Goal: Transaction & Acquisition: Purchase product/service

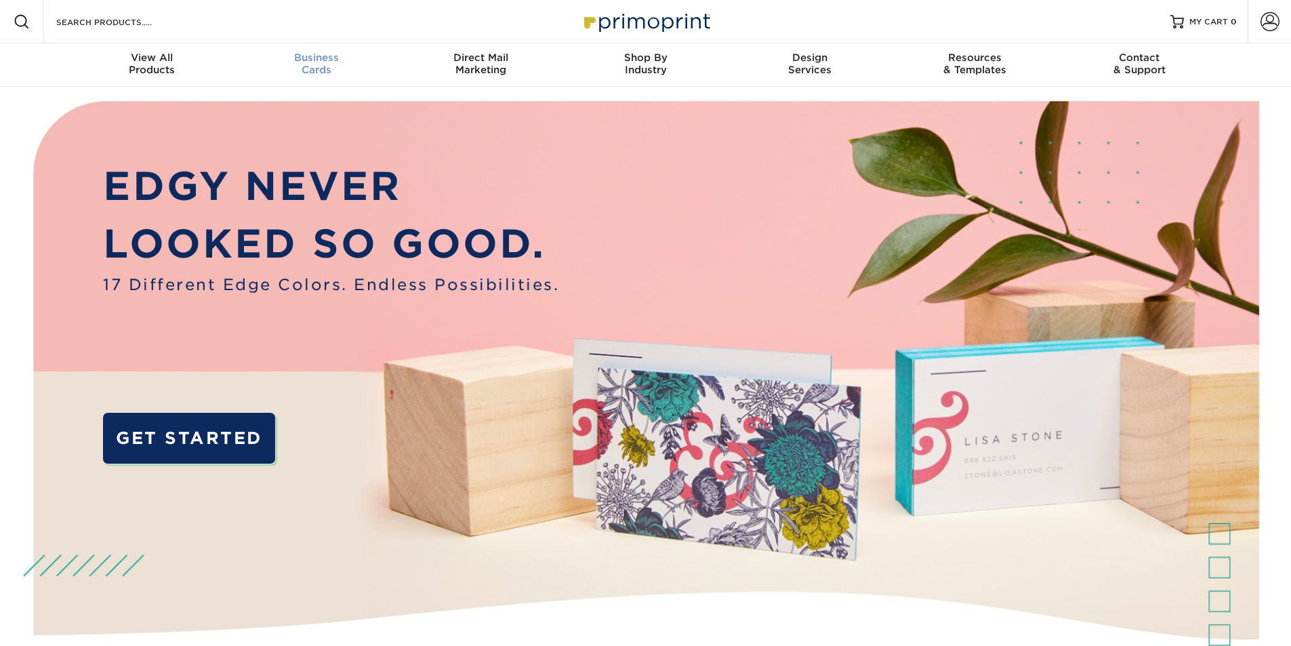
click at [313, 58] on span "Business" at bounding box center [316, 57] width 165 height 12
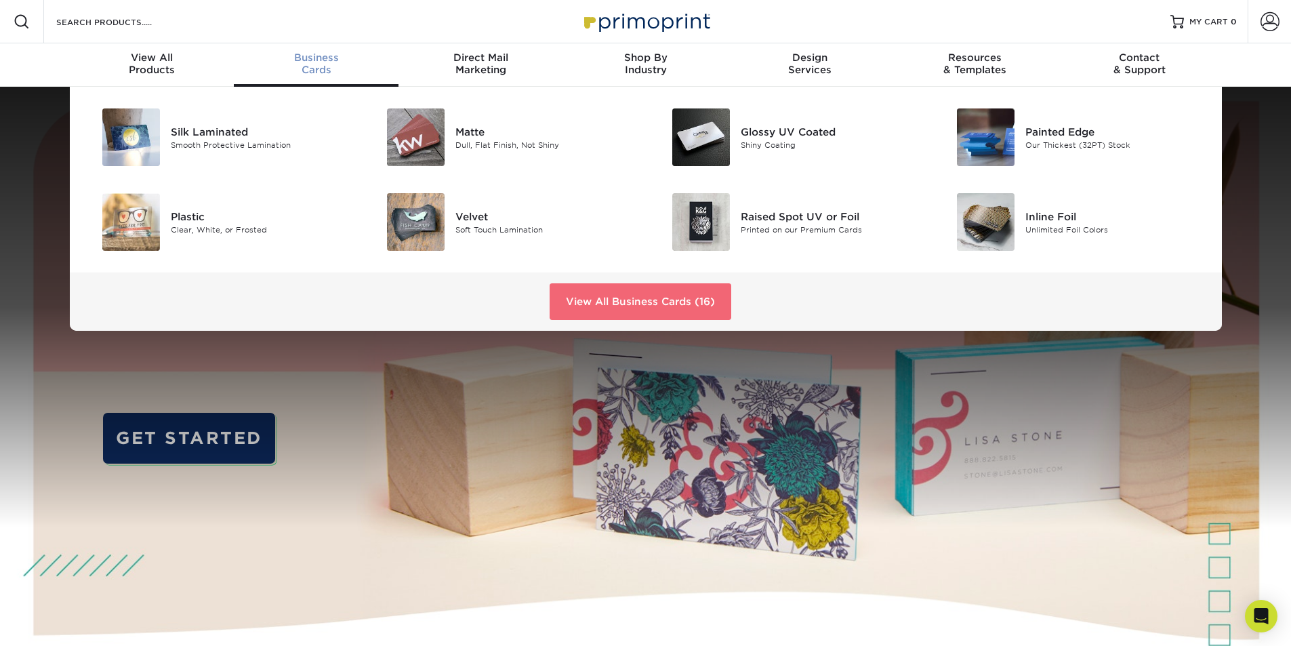
click at [648, 306] on link "View All Business Cards (16)" at bounding box center [641, 301] width 182 height 37
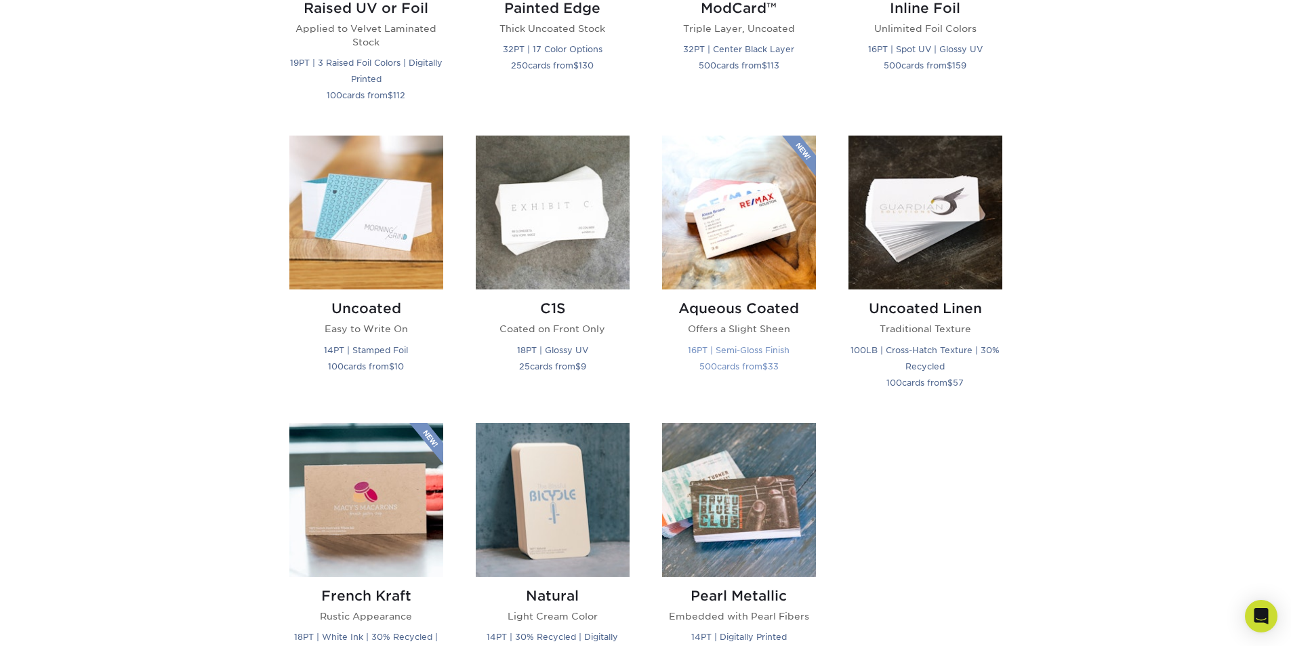
scroll to position [1152, 0]
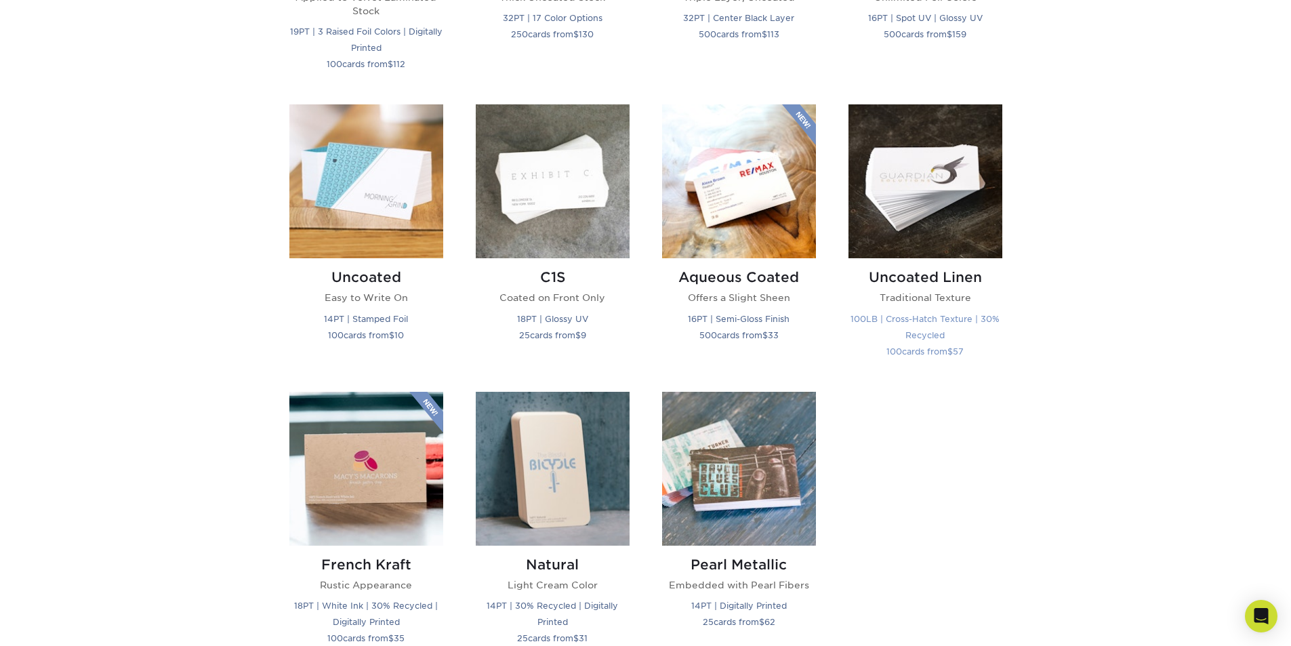
click at [939, 230] on img at bounding box center [925, 181] width 154 height 154
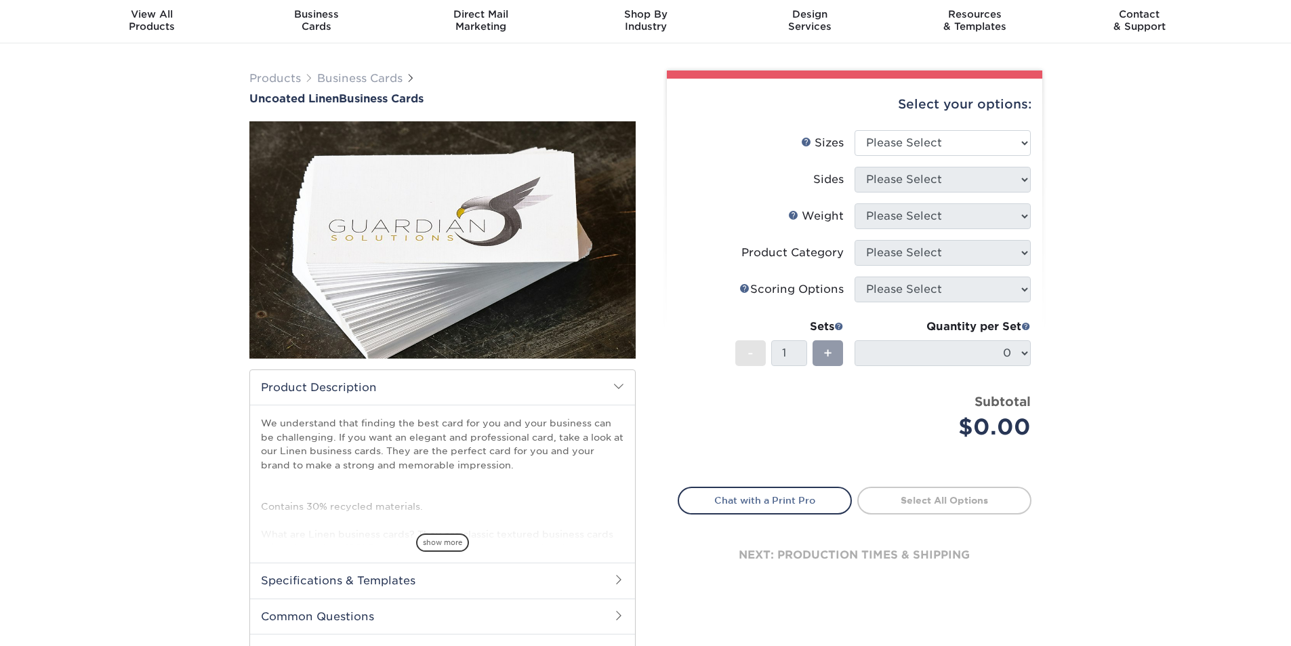
scroll to position [68, 0]
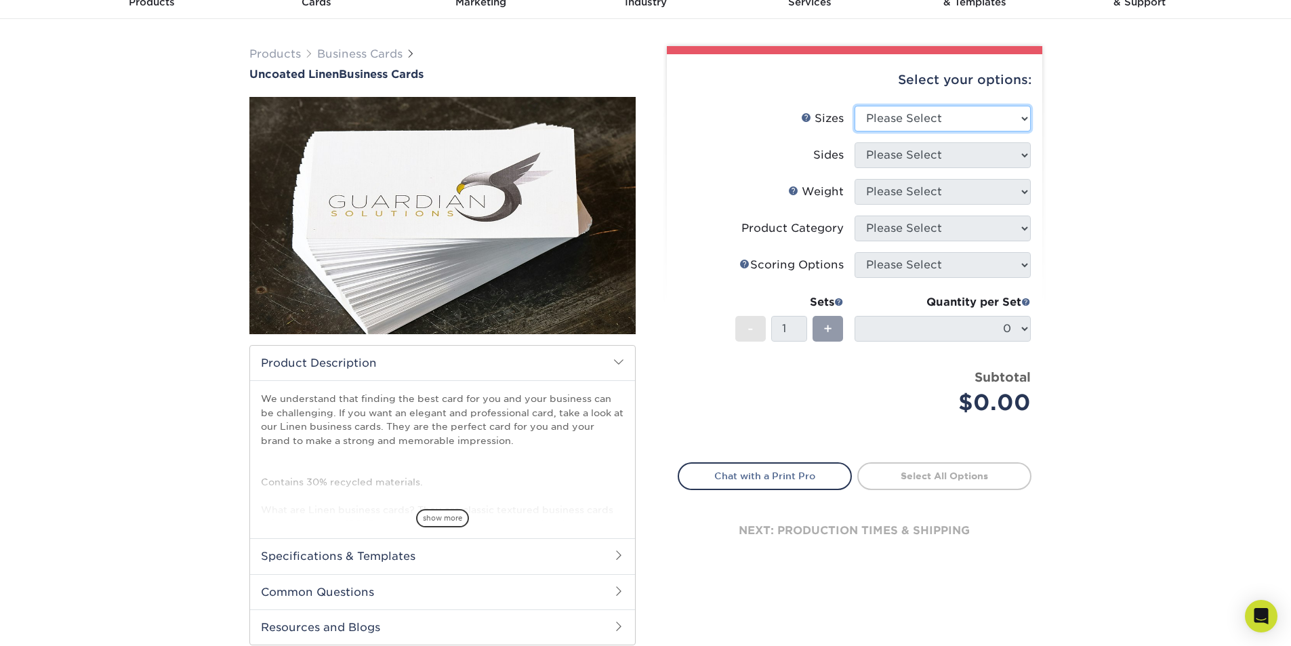
click at [963, 117] on select "Please Select 2" x 3.5" - Standard 2" x 7" - Foldover Card 2.125" x 3.375" - Eu…" at bounding box center [942, 119] width 176 height 26
select select "2.12x3.38"
click at [854, 106] on select "Please Select 2" x 3.5" - Standard 2" x 7" - Foldover Card 2.125" x 3.375" - Eu…" at bounding box center [942, 119] width 176 height 26
click at [985, 158] on select "Please Select Print Both Sides Print Front Only" at bounding box center [942, 155] width 176 height 26
select select "13abbda7-1d64-4f25-8bb2-c179b224825d"
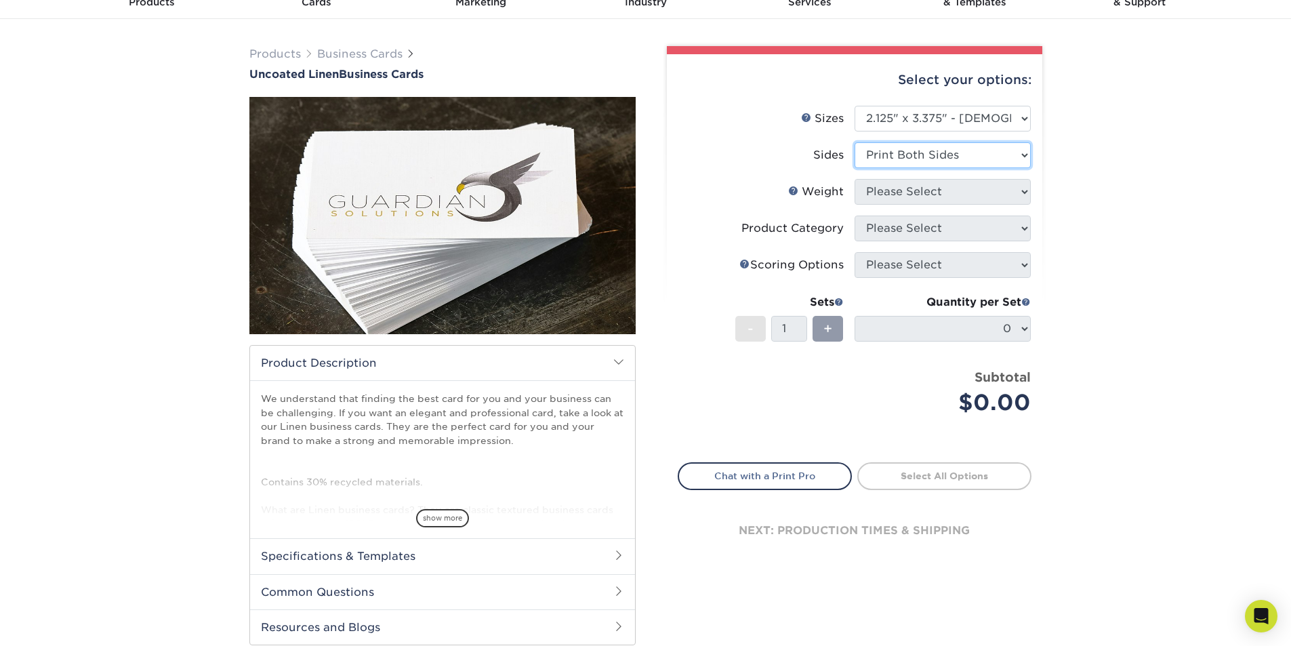
click at [854, 142] on select "Please Select Print Both Sides Print Front Only" at bounding box center [942, 155] width 176 height 26
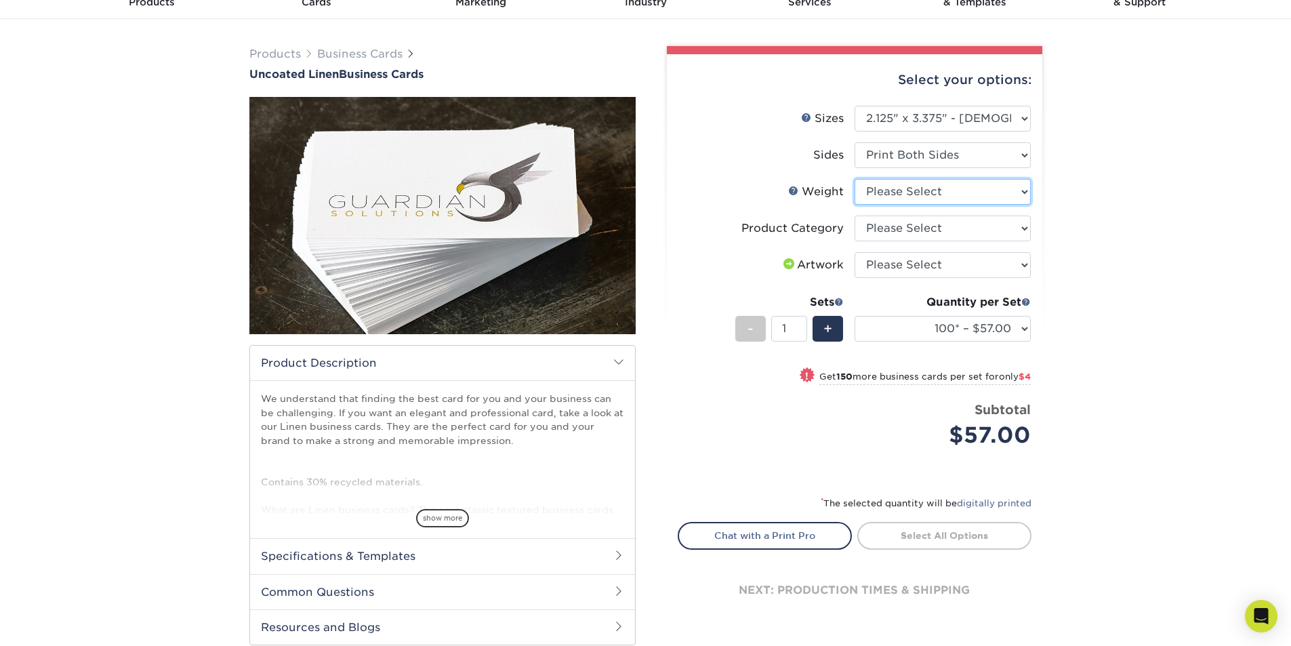
click at [987, 194] on select "Please Select 100LB" at bounding box center [942, 192] width 176 height 26
select select "100LB"
click at [854, 179] on select "Please Select 100LB" at bounding box center [942, 192] width 176 height 26
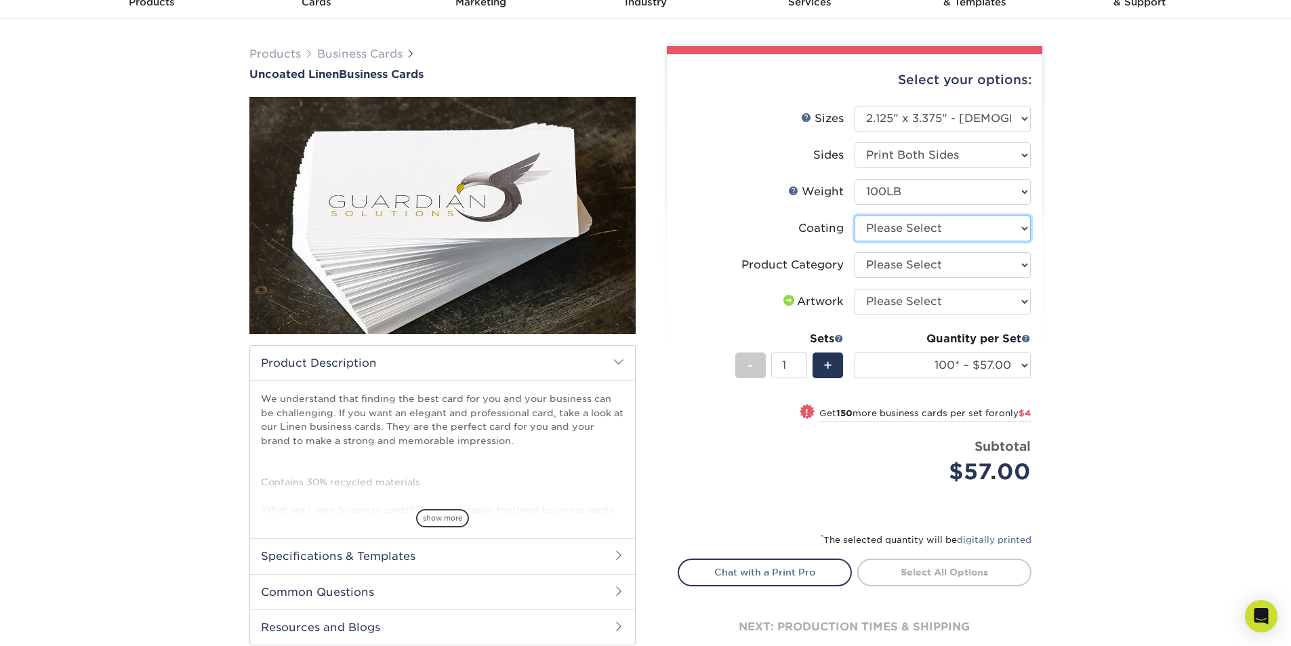
click at [997, 225] on select at bounding box center [942, 228] width 176 height 26
select select "3e7618de-abca-4bda-9f97-8b9129e913d8"
click at [854, 215] on select at bounding box center [942, 228] width 176 height 26
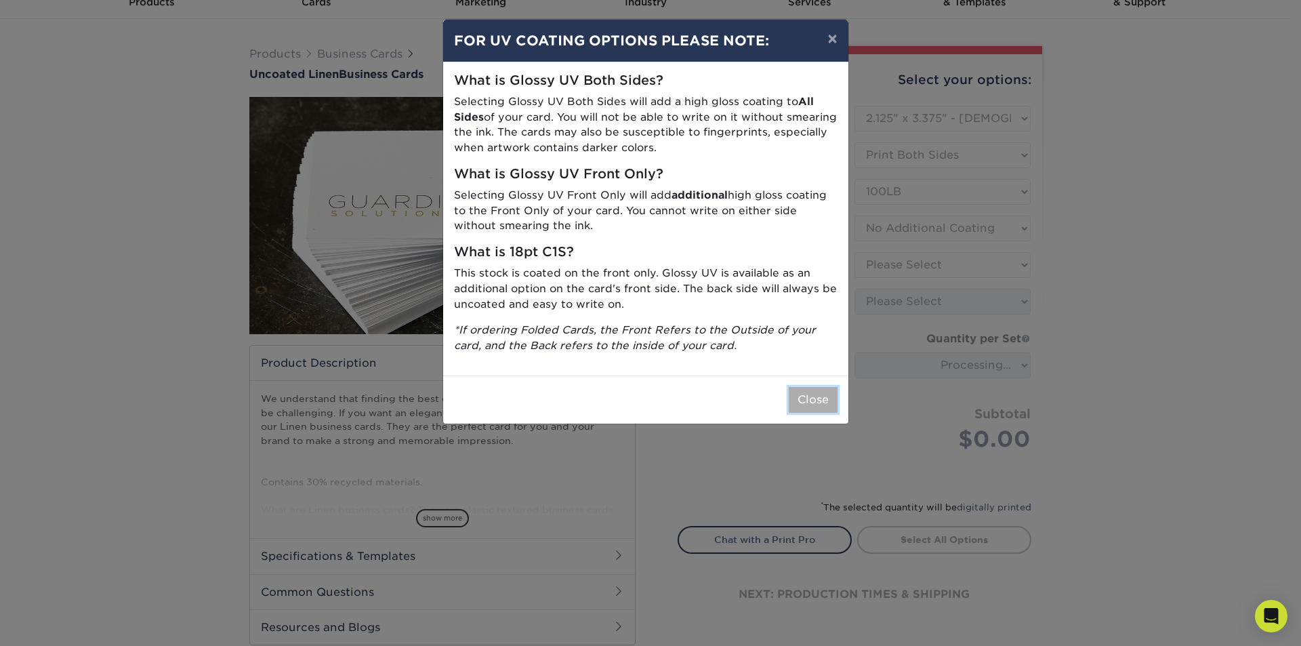
click at [809, 398] on button "Close" at bounding box center [813, 400] width 49 height 26
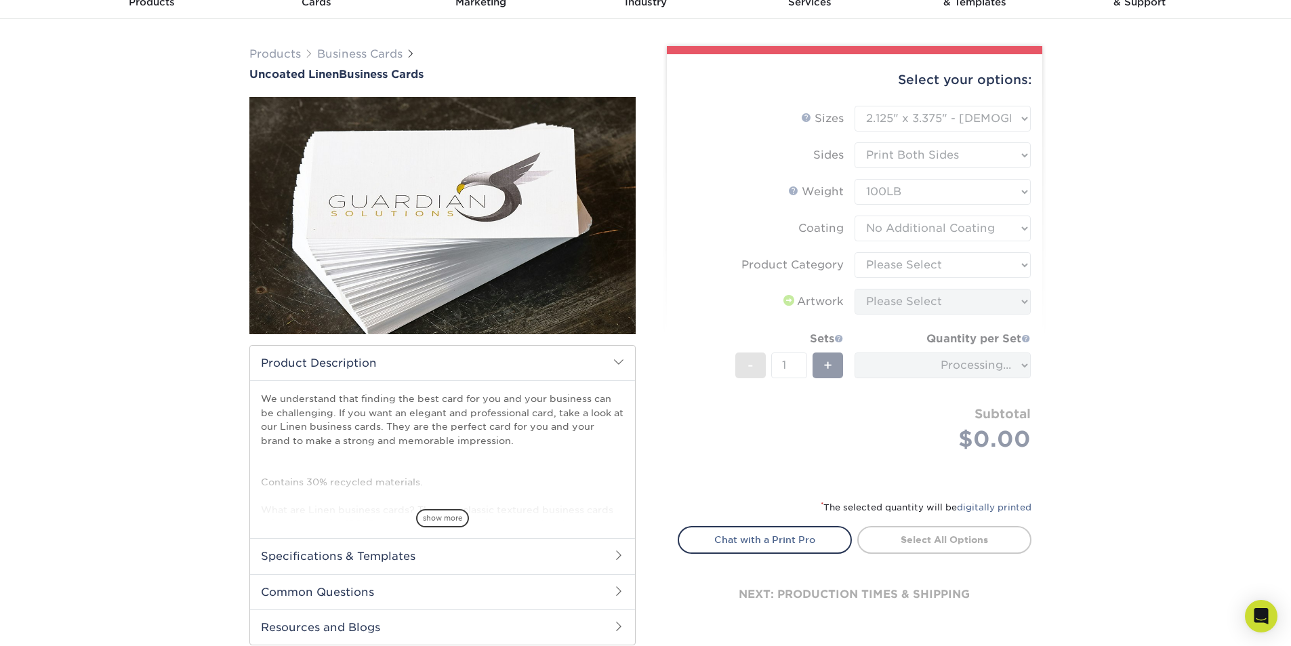
click at [969, 275] on form "Sizes Help Sizes Please Select 2" x 3.5" - Standard 2" x 7" - Foldover Card 2.1…" at bounding box center [855, 294] width 354 height 377
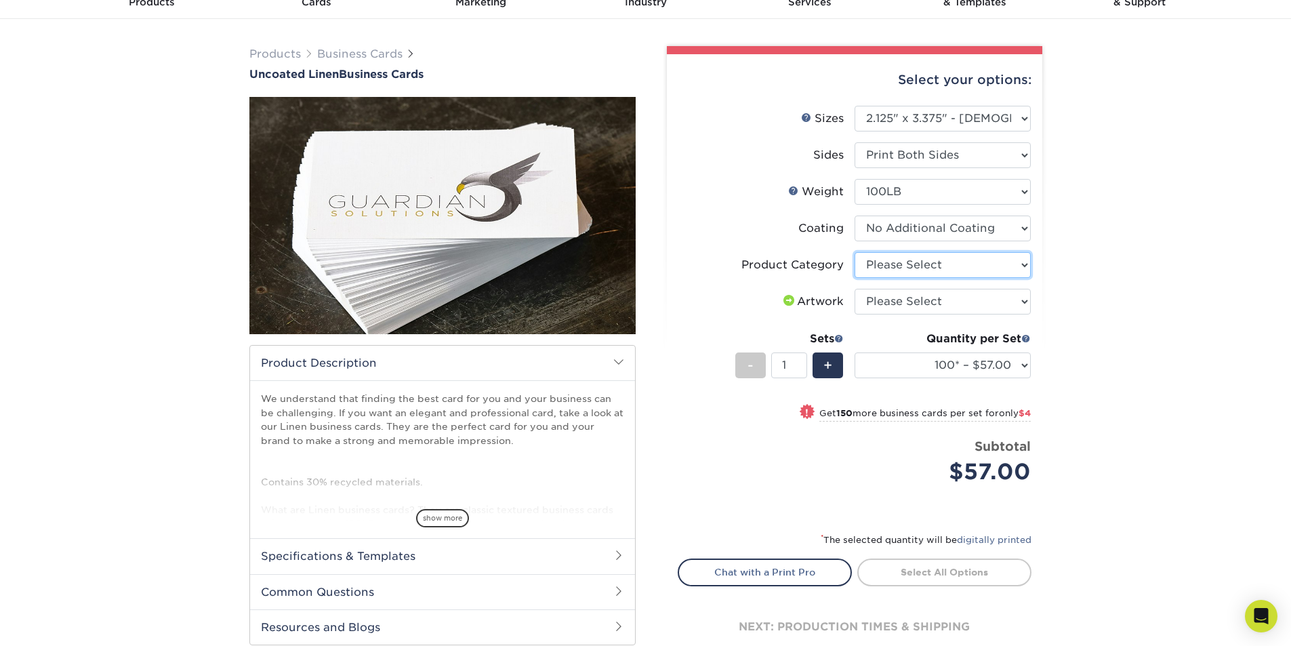
click at [970, 275] on select "Please Select Business Cards" at bounding box center [942, 265] width 176 height 26
select select "3b5148f1-0588-4f88-a218-97bcfdce65c1"
click at [854, 252] on select "Please Select Business Cards" at bounding box center [942, 265] width 176 height 26
click at [983, 296] on select "Please Select I will upload files I need a design - $100" at bounding box center [942, 302] width 176 height 26
select select "upload"
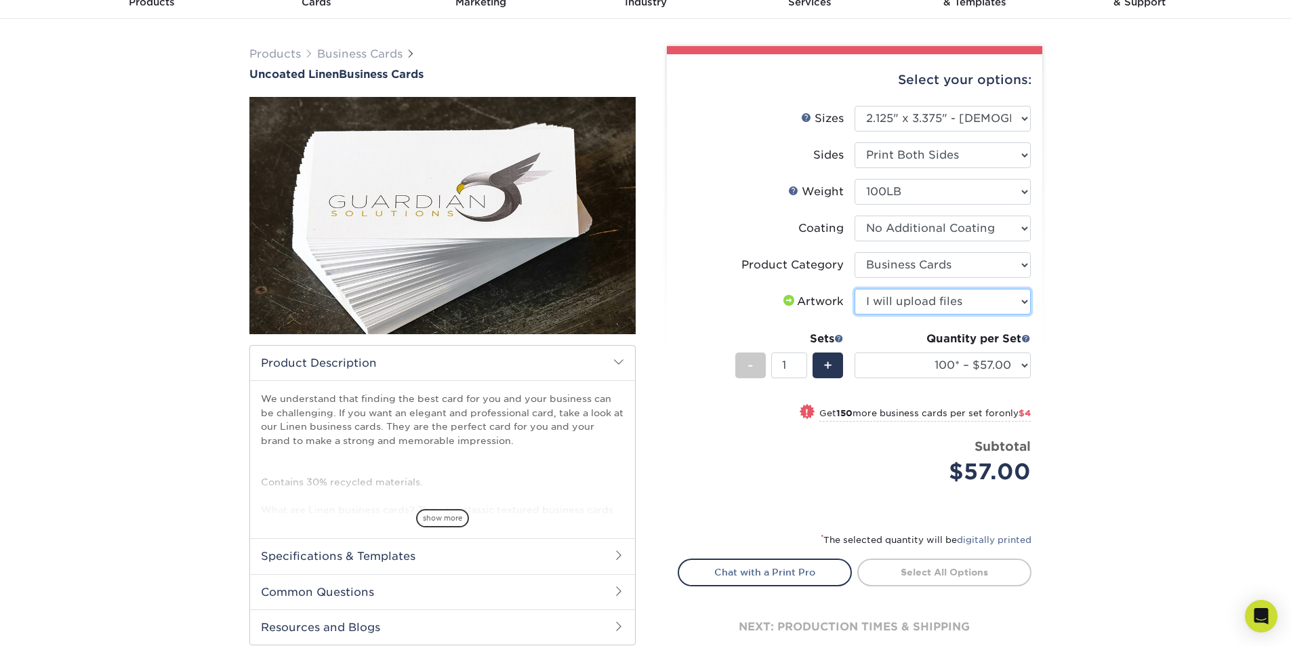
click at [854, 289] on select "Please Select I will upload files I need a design - $100" at bounding box center [942, 302] width 176 height 26
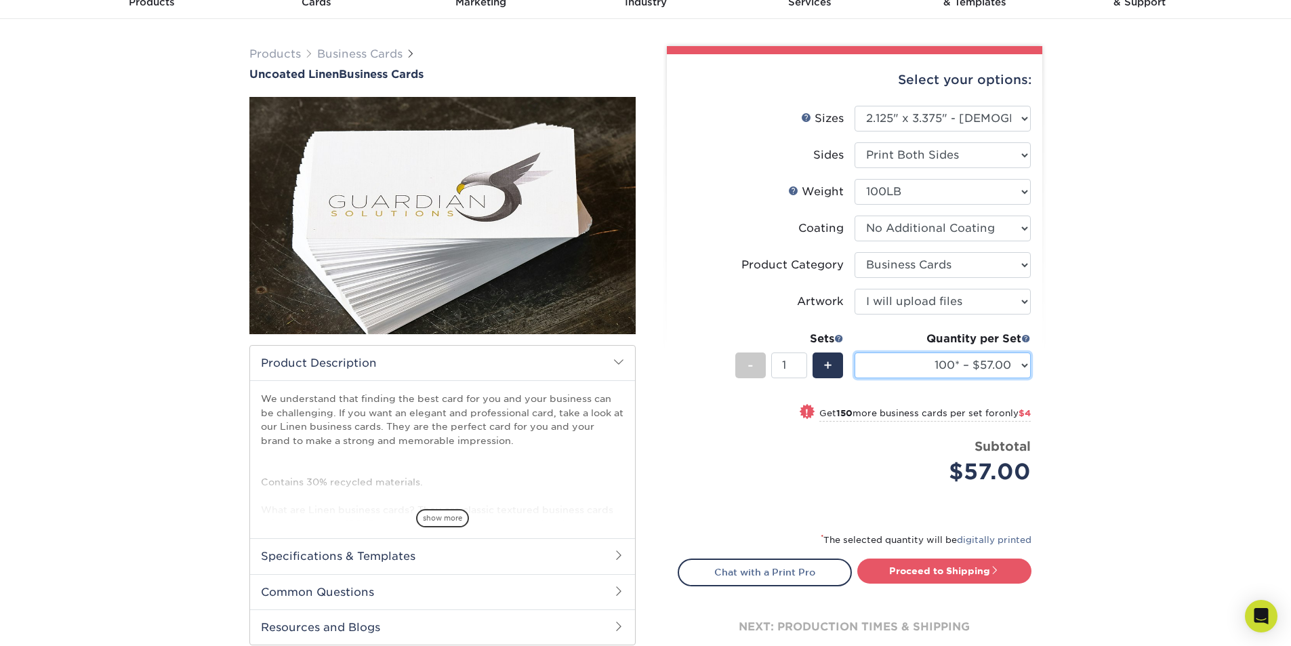
click at [1012, 363] on select "100* – $57.00 250* – $61.00 500* – $69.00 1000 – $72.00 2500 – $114.00 5000 – $…" at bounding box center [942, 365] width 176 height 26
click at [854, 352] on select "100* – $57.00 250* – $61.00 500* – $69.00 1000 – $72.00 2500 – $114.00 5000 – $…" at bounding box center [942, 365] width 176 height 26
click at [1016, 357] on select "100* – $57.00 250* – $61.00 500* – $69.00 1000 – $72.00 2500 – $114.00 5000 – $…" at bounding box center [942, 365] width 176 height 26
click at [1172, 323] on div "Products Business Cards Uncoated Linen Business Cards show more" at bounding box center [645, 367] width 1291 height 697
click at [969, 366] on select "100* – $57.00 250* – $61.00 500* – $69.00 1000 – $72.00 2500 – $114.00 5000 – $…" at bounding box center [942, 365] width 176 height 26
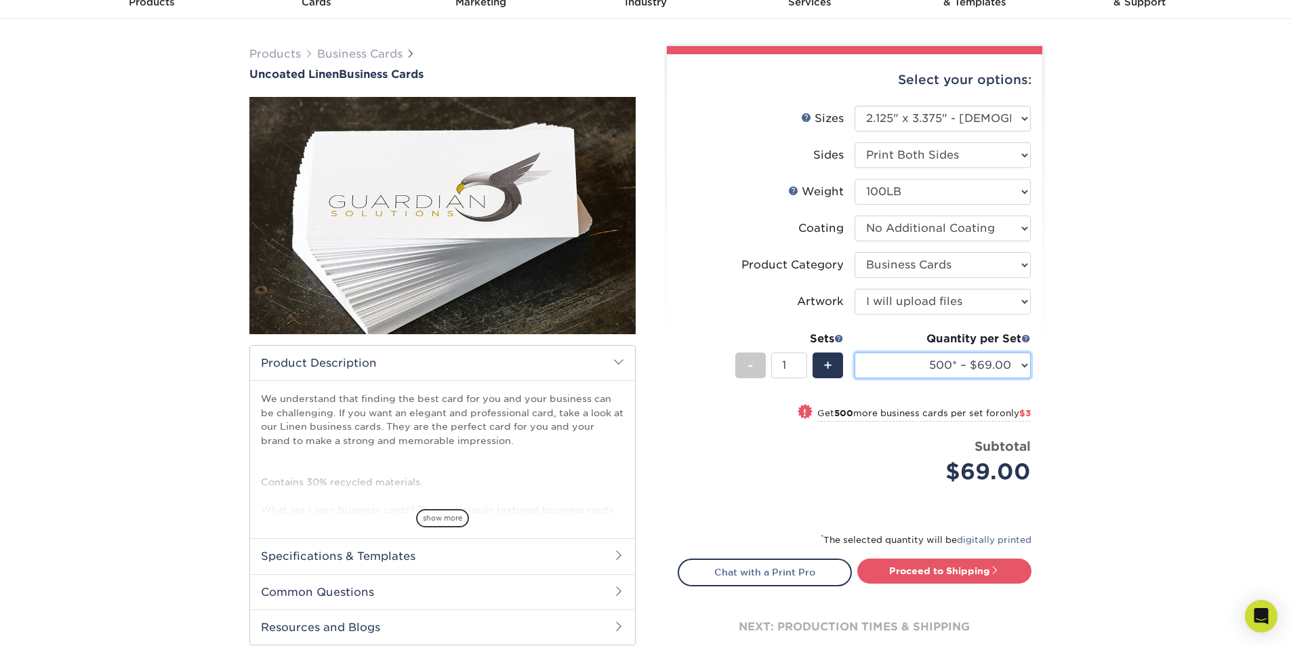
select select "1000 – $72.00"
click at [854, 352] on select "100* – $57.00 250* – $61.00 500* – $69.00 1000 – $72.00 2500 – $114.00 5000 – $…" at bounding box center [942, 365] width 176 height 26
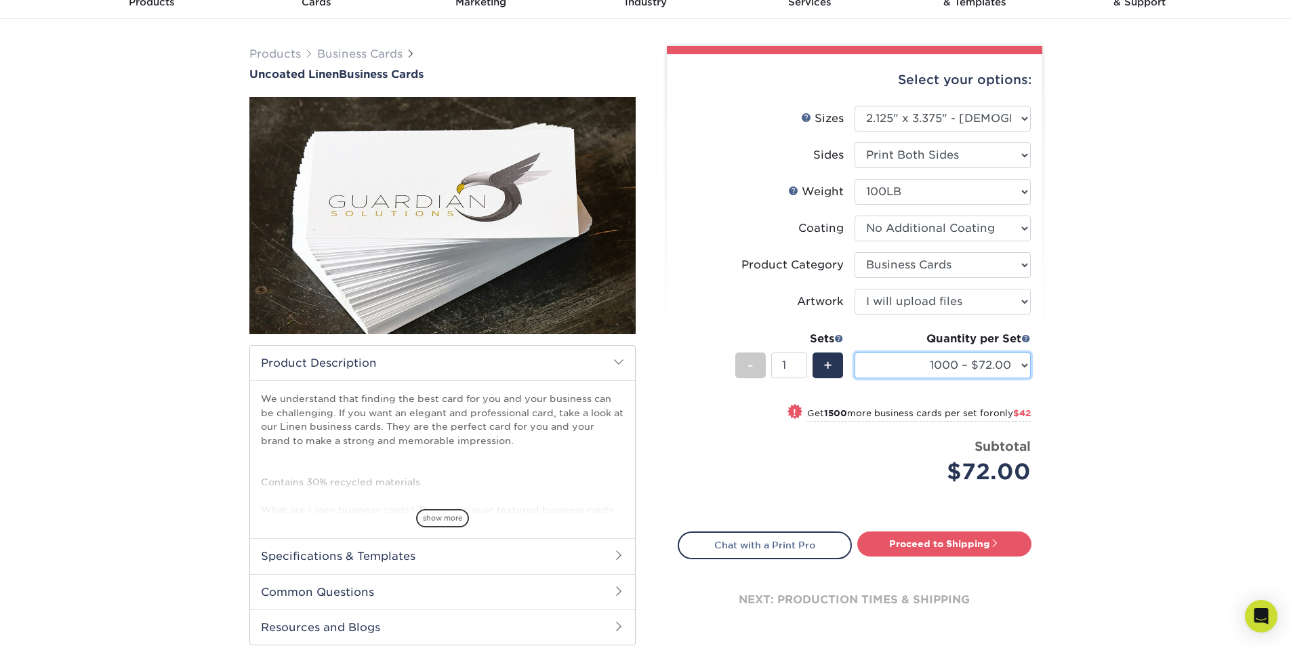
click at [1016, 359] on select "100* – $57.00 250* – $61.00 500* – $69.00 1000 – $72.00 2500 – $114.00 5000 – $…" at bounding box center [942, 365] width 176 height 26
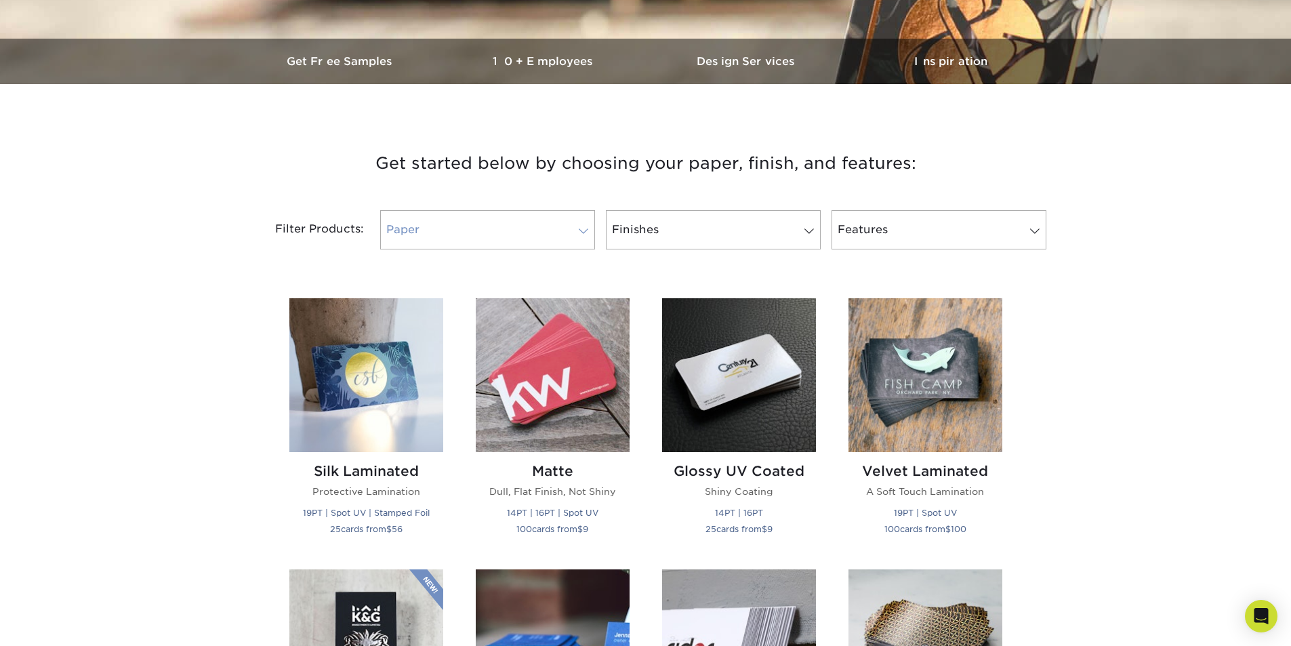
scroll to position [474, 0]
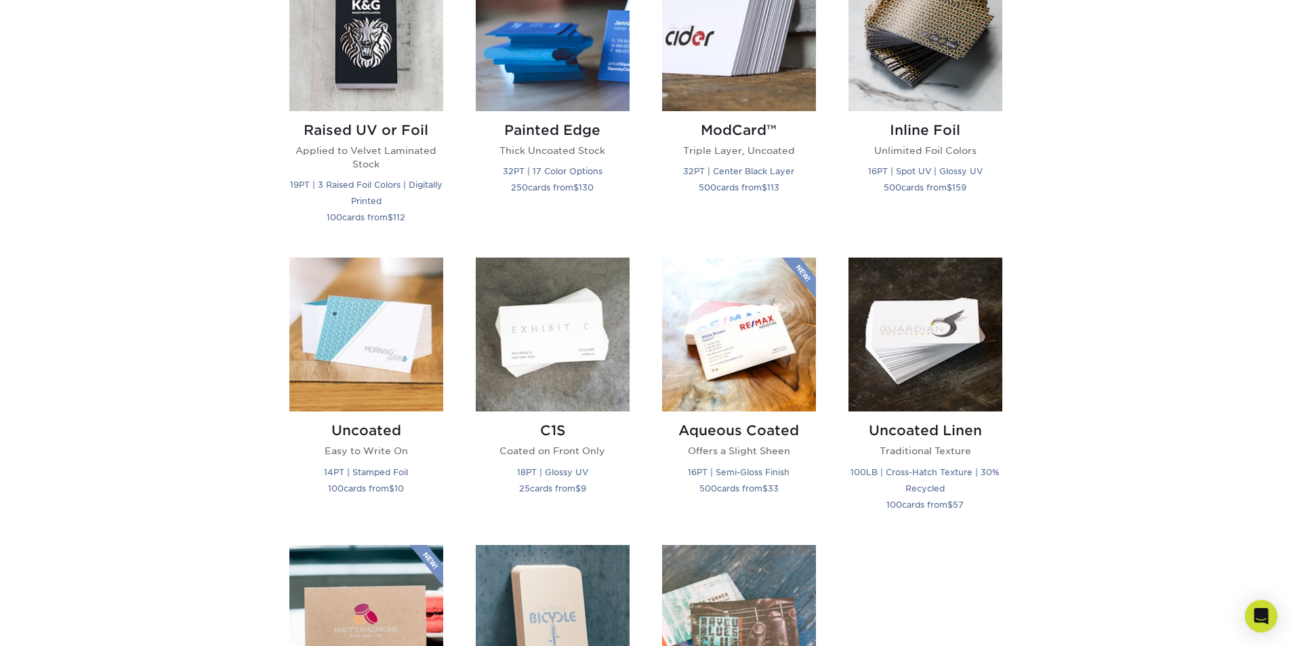
scroll to position [1016, 0]
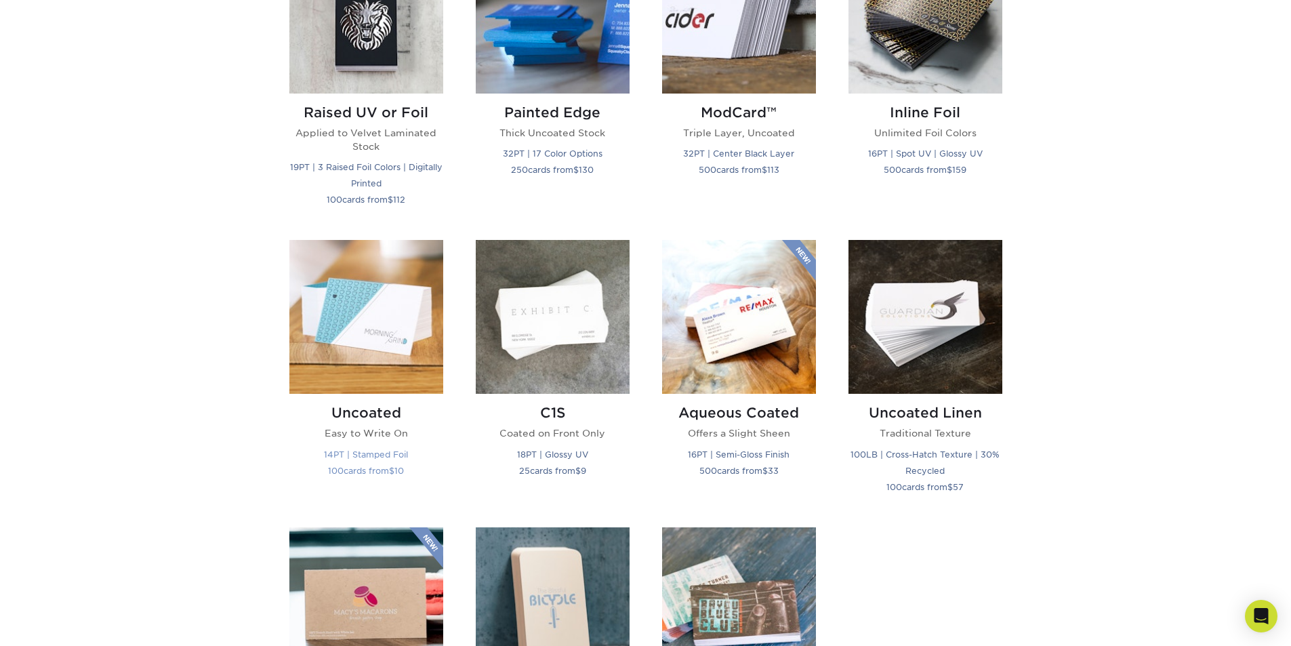
click at [334, 342] on img at bounding box center [366, 317] width 154 height 154
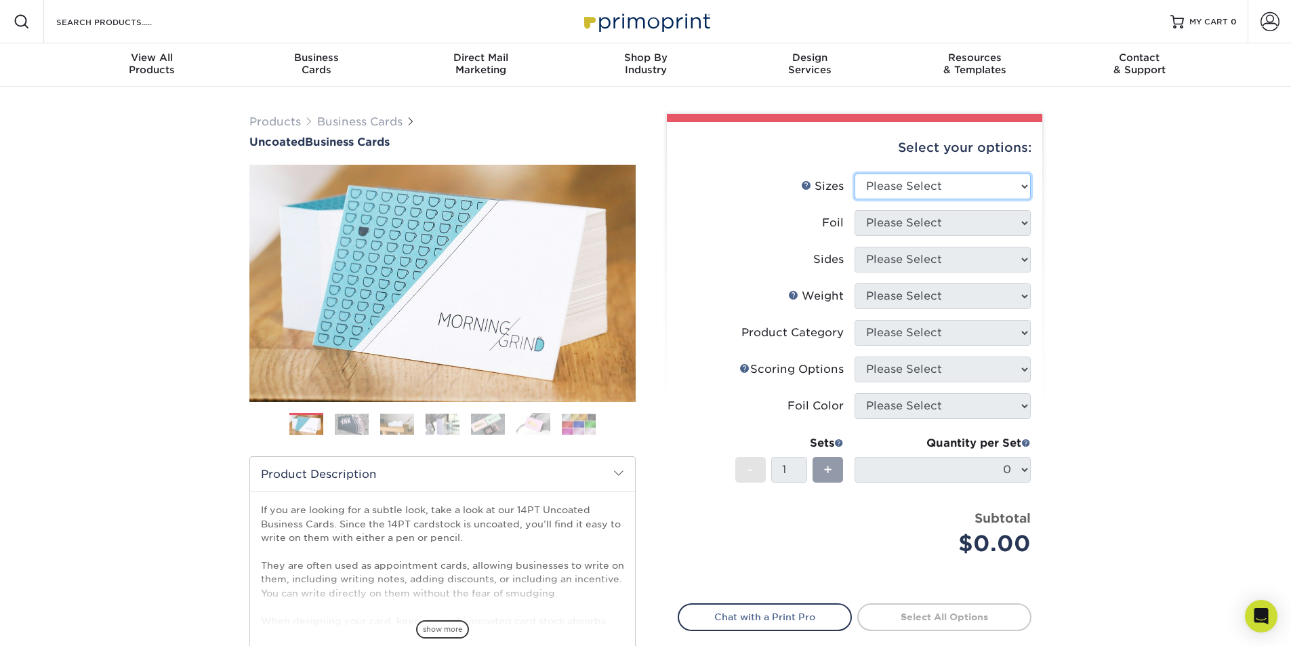
click at [997, 190] on select "Please Select 1.5" x 3.5" - Mini 1.75" x 3.5" - Mini 2" x 3.5" - Standard 2" x …" at bounding box center [942, 186] width 176 height 26
select select "2.12x3.38"
click at [854, 173] on select "Please Select 1.5" x 3.5" - Mini 1.75" x 3.5" - Mini 2" x 3.5" - Standard 2" x …" at bounding box center [942, 186] width 176 height 26
click at [997, 223] on select "Please Select Yes No" at bounding box center [942, 223] width 176 height 26
select select "0"
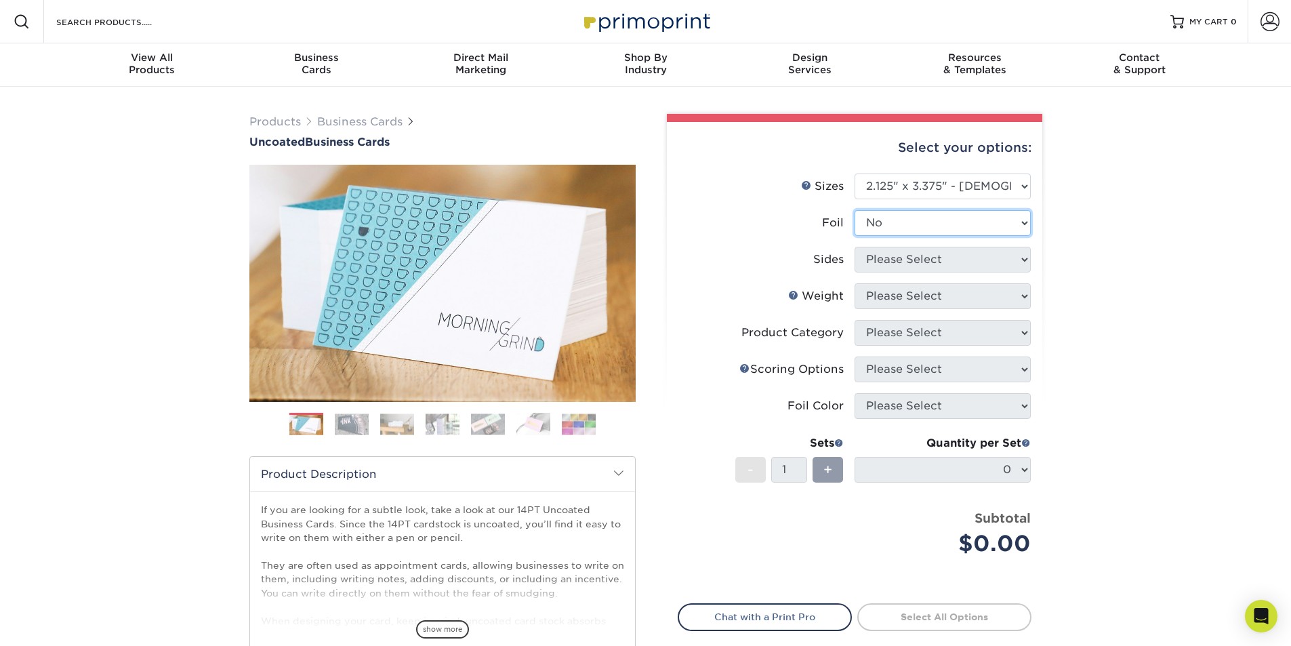
click at [854, 210] on select "Please Select Yes No" at bounding box center [942, 223] width 176 height 26
click at [988, 263] on select "Please Select Print Both Sides Print Front Only" at bounding box center [942, 260] width 176 height 26
select select "13abbda7-1d64-4f25-8bb2-c179b224825d"
click at [854, 247] on select "Please Select Print Both Sides Print Front Only" at bounding box center [942, 260] width 176 height 26
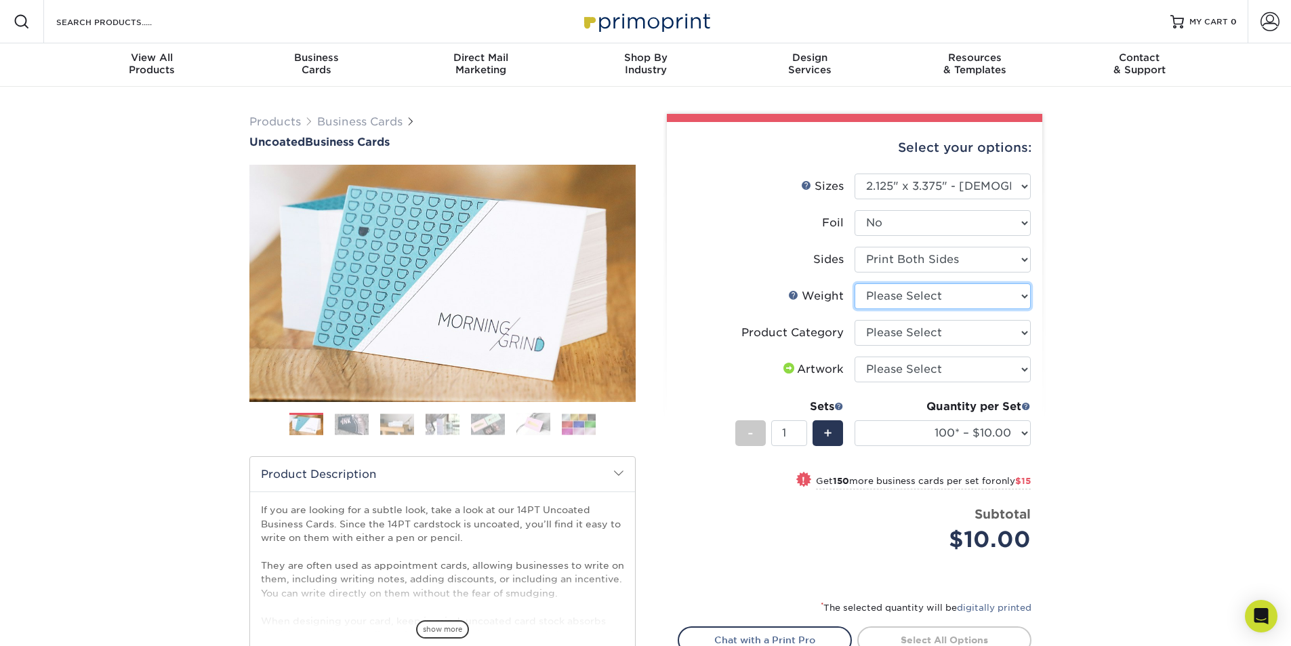
click at [983, 300] on select "Please Select 14PT Uncoated" at bounding box center [942, 296] width 176 height 26
select select "14PT Uncoated"
click at [854, 283] on select "Please Select 14PT Uncoated" at bounding box center [942, 296] width 176 height 26
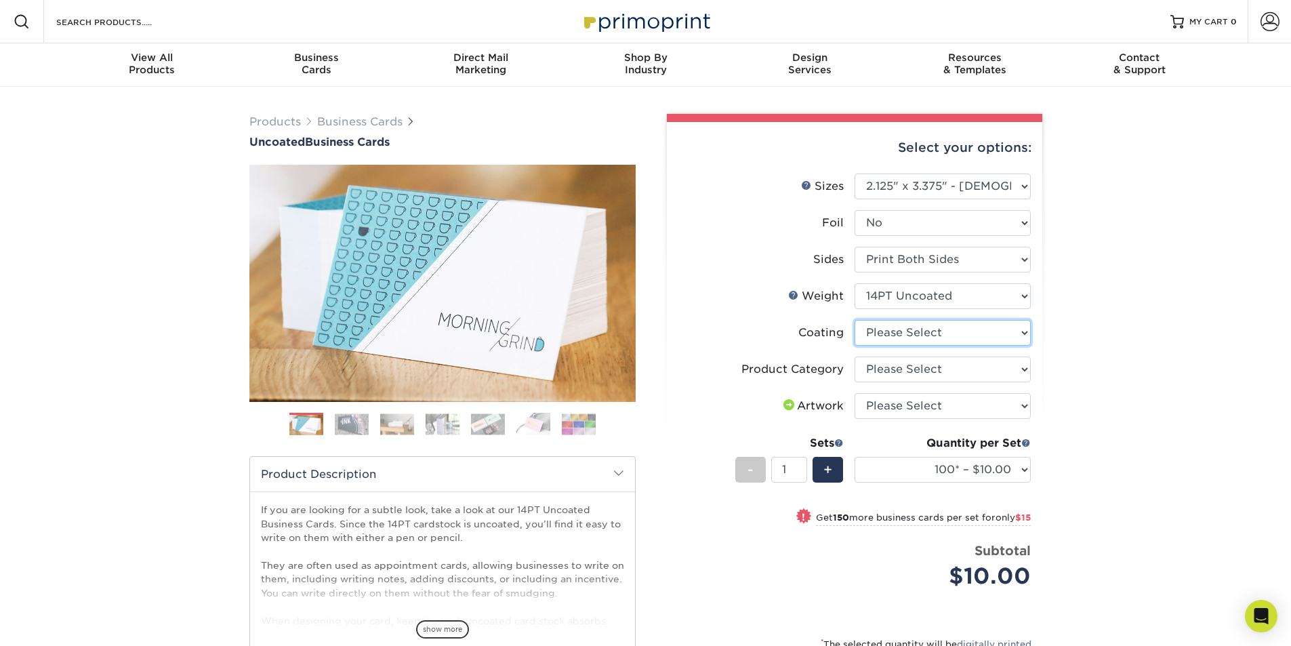
click at [978, 333] on select at bounding box center [942, 333] width 176 height 26
select select "3e7618de-abca-4bda-9f97-8b9129e913d8"
click at [854, 320] on select at bounding box center [942, 333] width 176 height 26
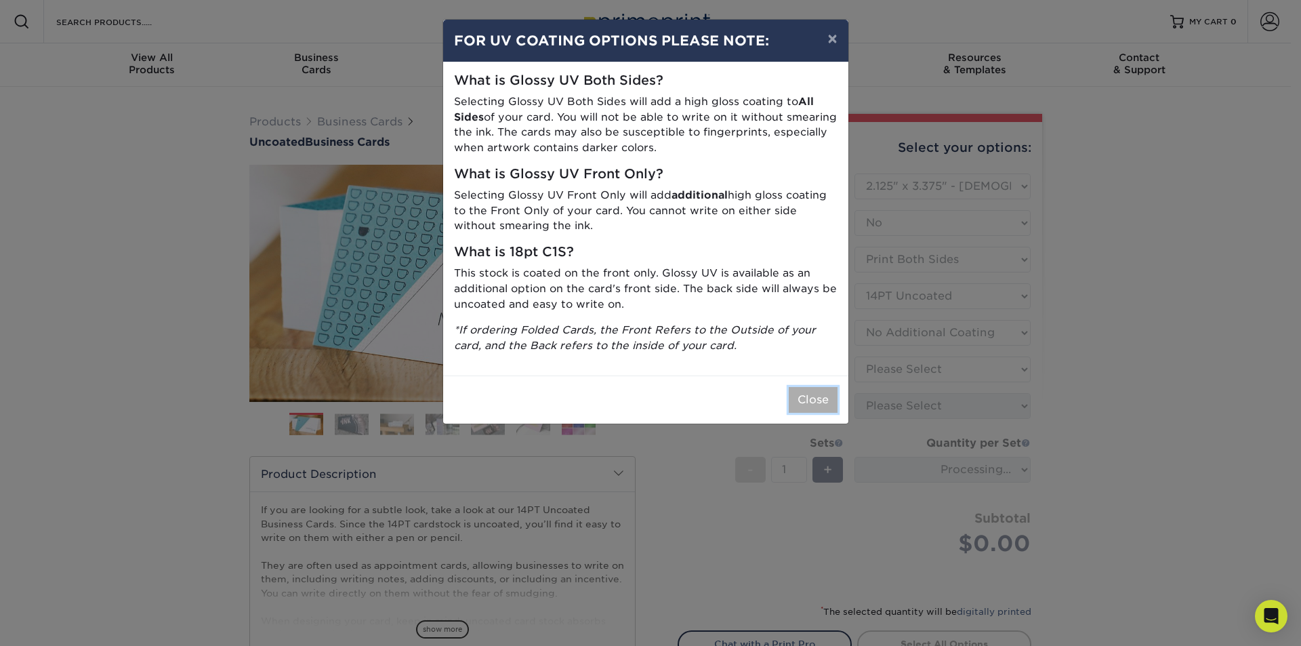
click at [809, 405] on button "Close" at bounding box center [813, 400] width 49 height 26
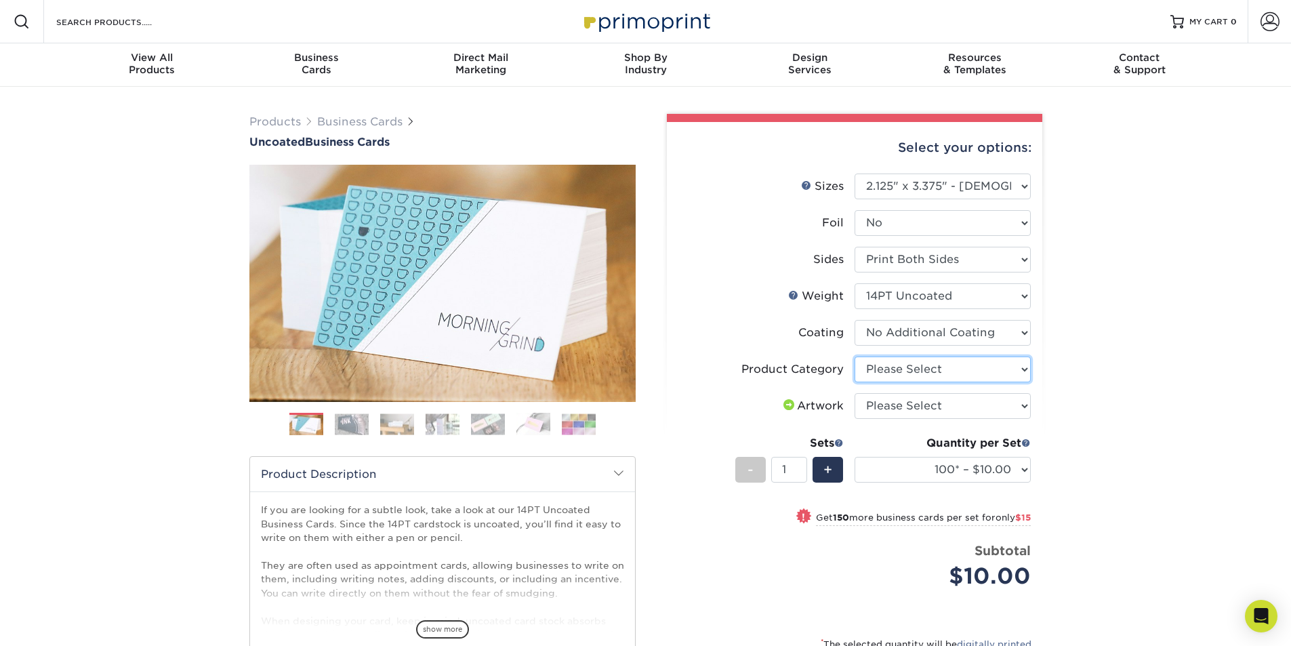
click at [968, 375] on select "Please Select Business Cards" at bounding box center [942, 369] width 176 height 26
select select "3b5148f1-0588-4f88-a218-97bcfdce65c1"
click at [854, 356] on select "Please Select Business Cards" at bounding box center [942, 369] width 176 height 26
click at [964, 396] on select "Please Select I will upload files I need a design - $100" at bounding box center [942, 406] width 176 height 26
select select "upload"
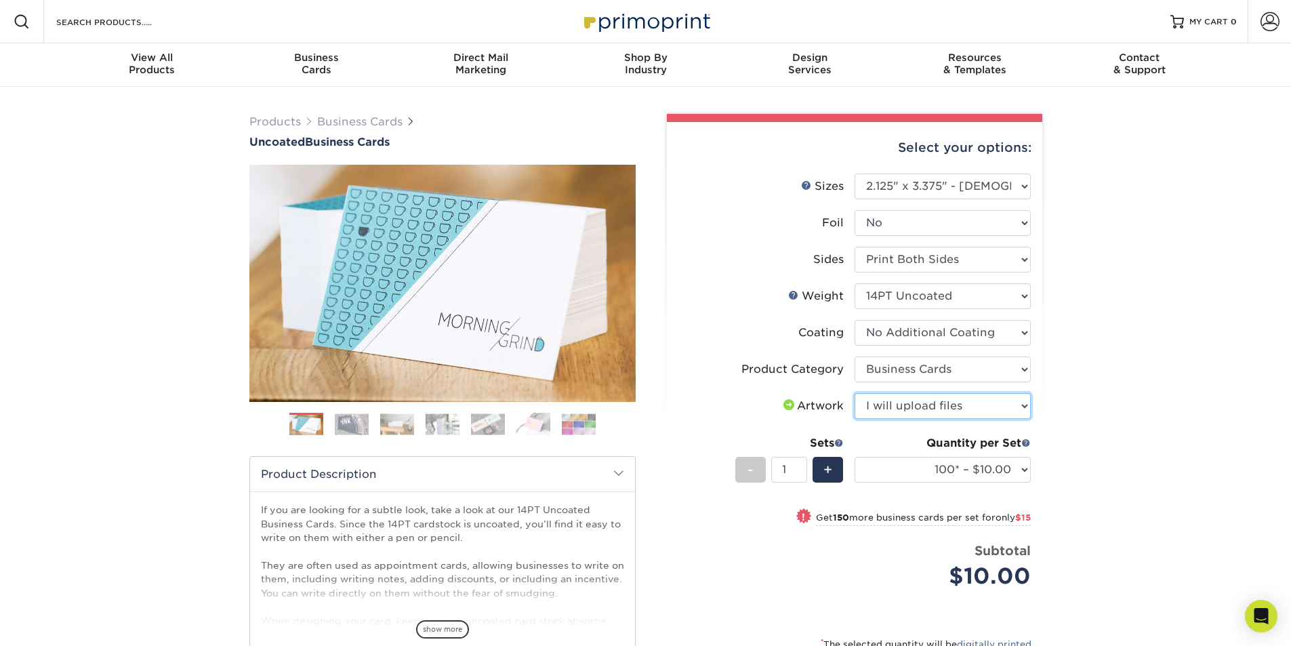
click at [854, 393] on select "Please Select I will upload files I need a design - $100" at bounding box center [942, 406] width 176 height 26
click at [972, 470] on select "100* – $10.00 250* – $25.00 500 – $50.00 1000 – $69.00 2500 – $125.00 5000 – $1…" at bounding box center [942, 470] width 176 height 26
click at [1120, 438] on div "Products Business Cards Uncoated Business Cards Previous Next 100" at bounding box center [645, 454] width 1291 height 734
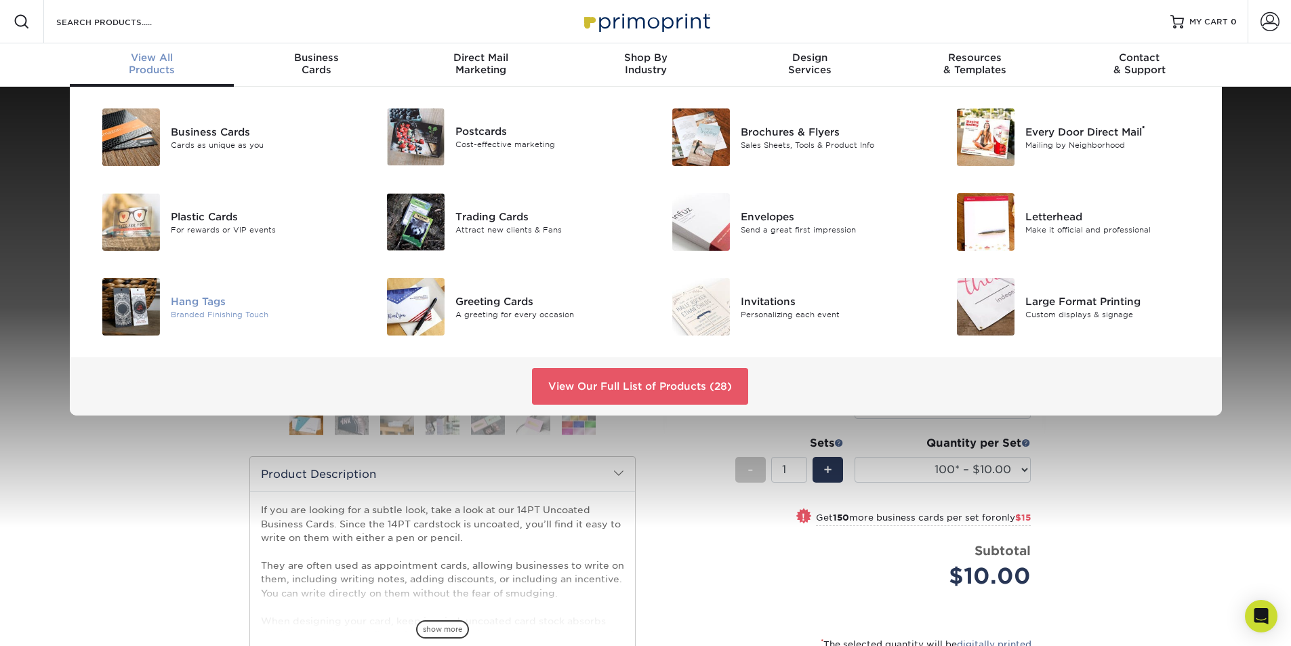
click at [221, 303] on div "Hang Tags" at bounding box center [261, 300] width 180 height 15
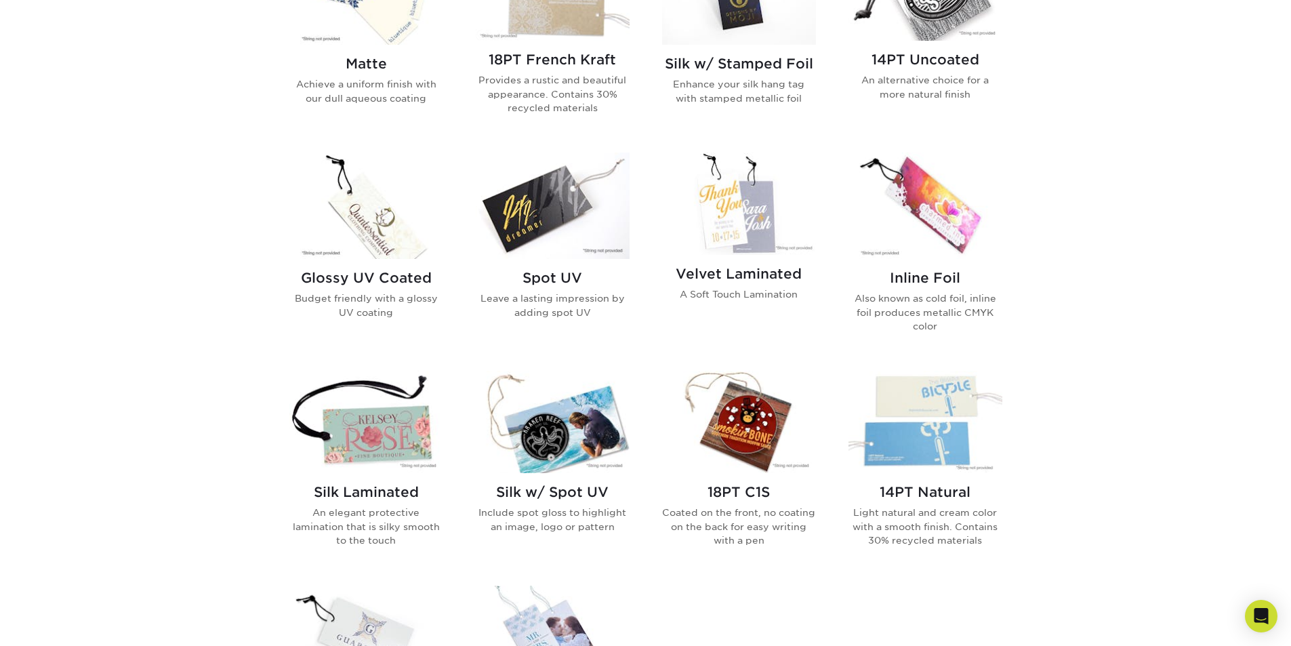
scroll to position [813, 0]
